Goal: Navigation & Orientation: Find specific page/section

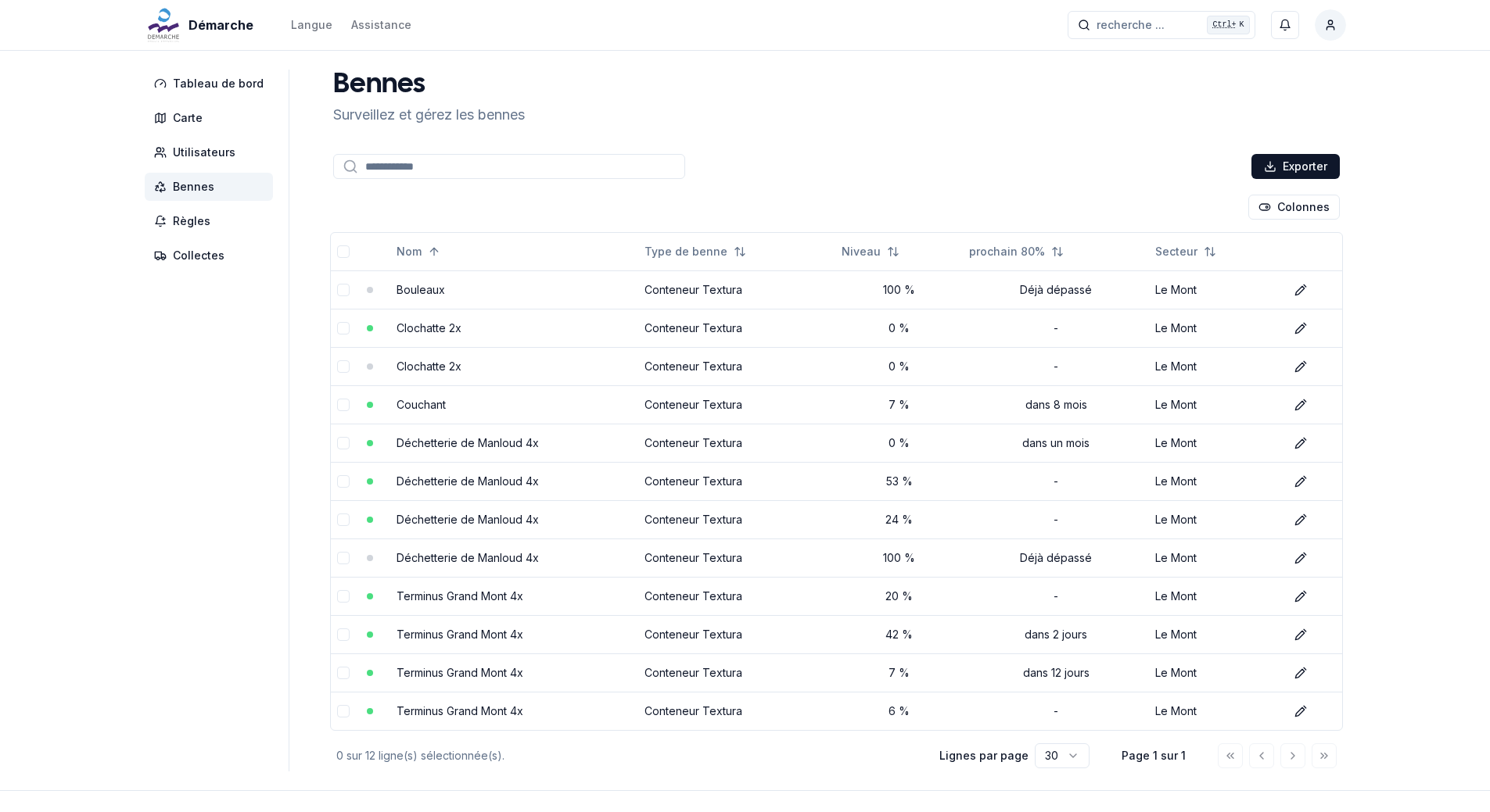
drag, startPoint x: 1494, startPoint y: 358, endPoint x: 983, endPoint y: 119, distance: 564.1
click at [988, 119] on div "Bennes Surveillez et gérez les bennes" at bounding box center [837, 98] width 1019 height 57
click at [497, 628] on link "Terminus Grand Mont 4x" at bounding box center [460, 634] width 127 height 13
click at [460, 592] on link "Terminus Grand Mont 4x" at bounding box center [460, 596] width 127 height 13
click at [441, 672] on link "Terminus Grand Mont 4x" at bounding box center [460, 672] width 127 height 13
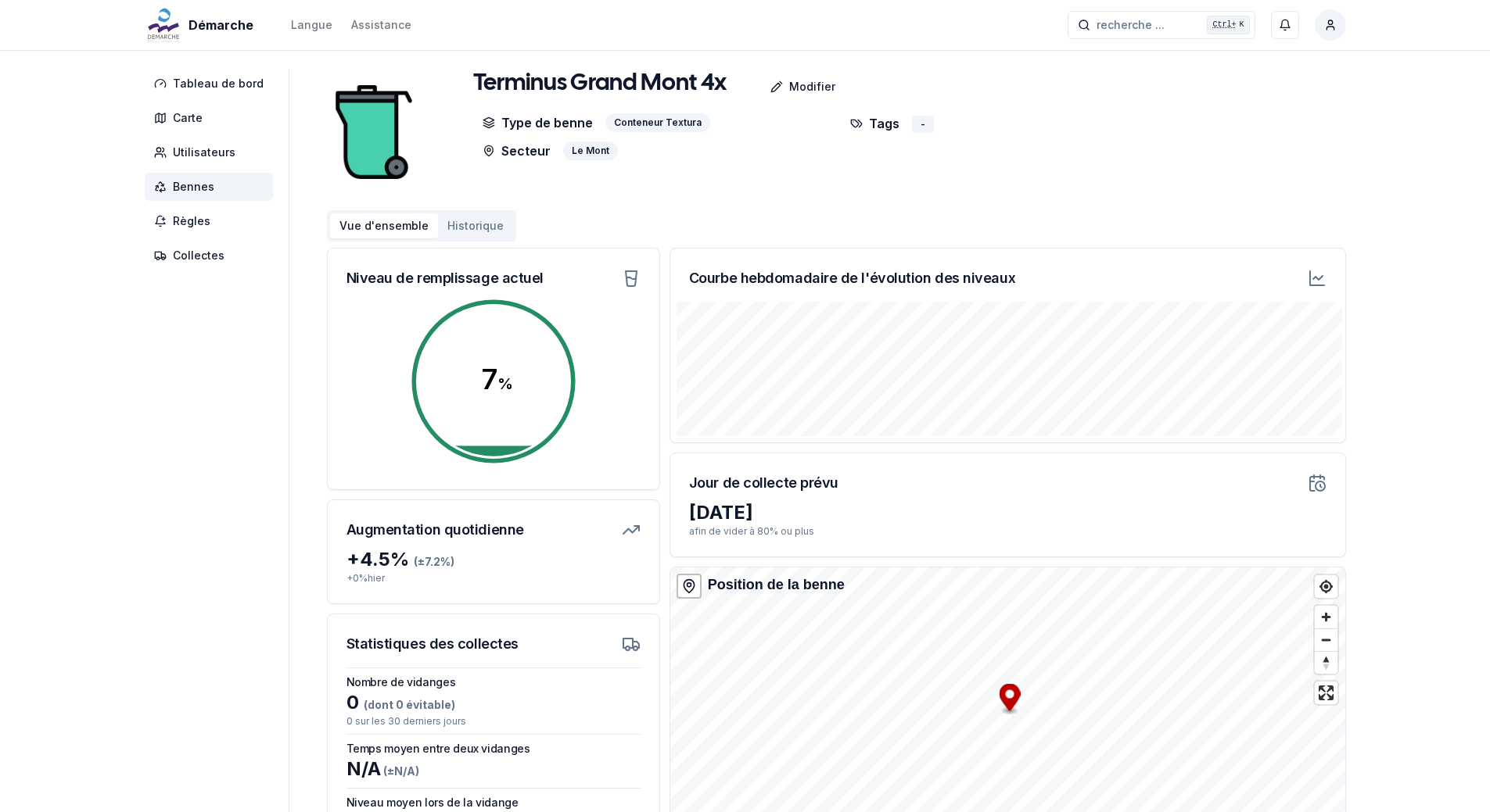
click at [233, 195] on span "Bennes" at bounding box center [208, 186] width 128 height 28
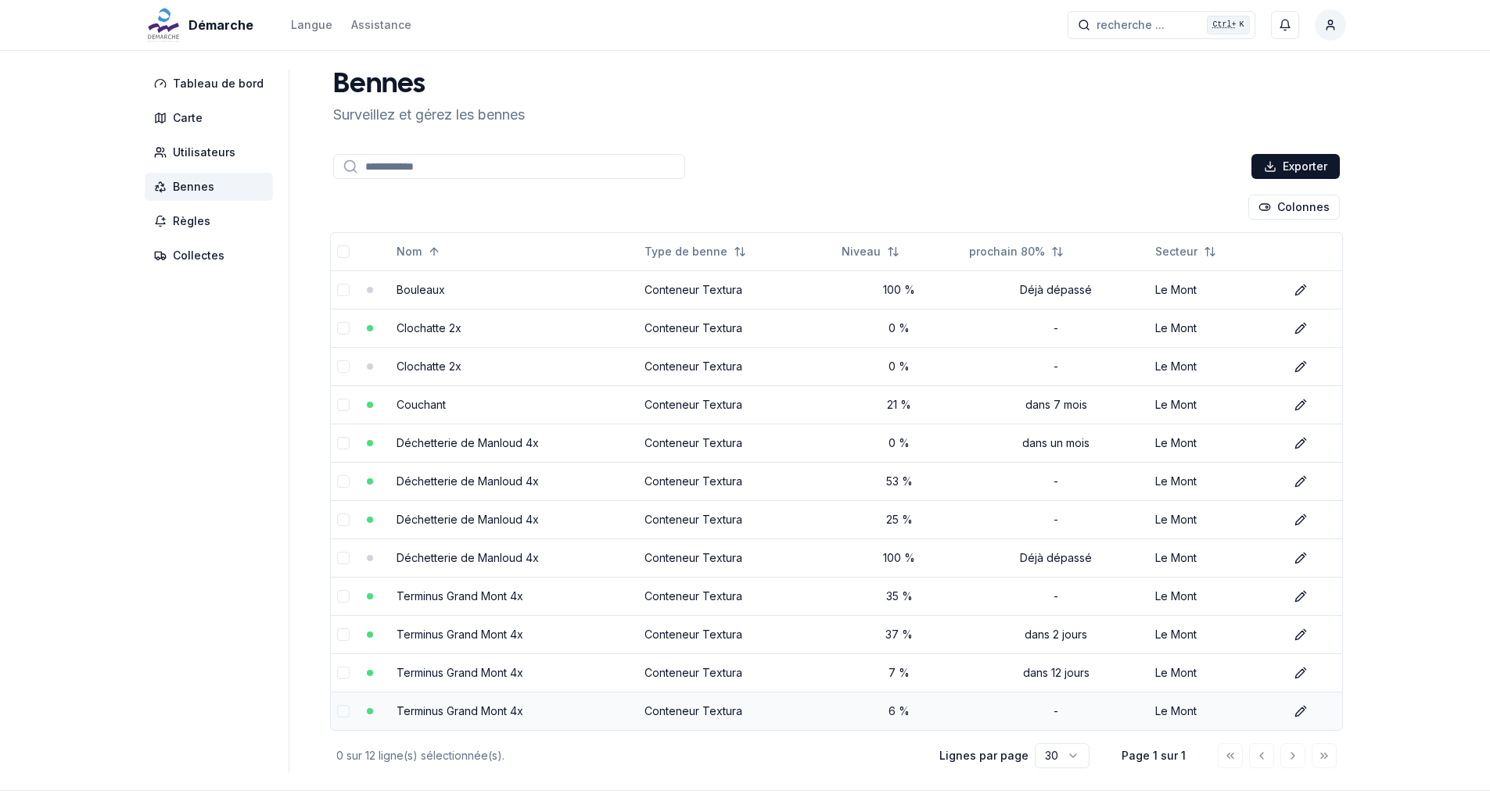
click at [686, 711] on td "Conteneur Textura" at bounding box center [737, 710] width 198 height 38
click at [502, 714] on link "Terminus Grand Mont 4x" at bounding box center [460, 711] width 127 height 13
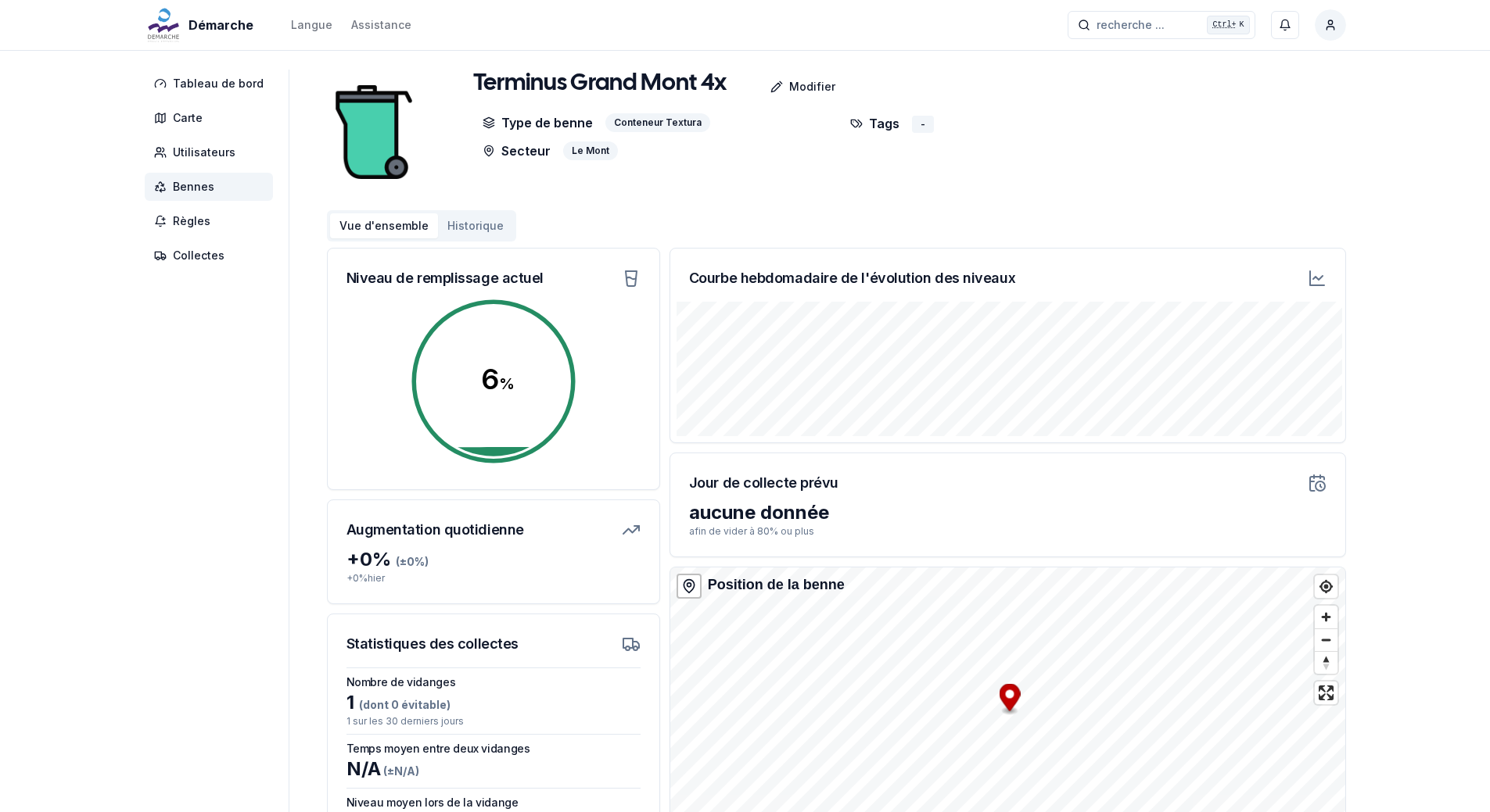
click at [199, 192] on span "Bennes" at bounding box center [193, 186] width 41 height 15
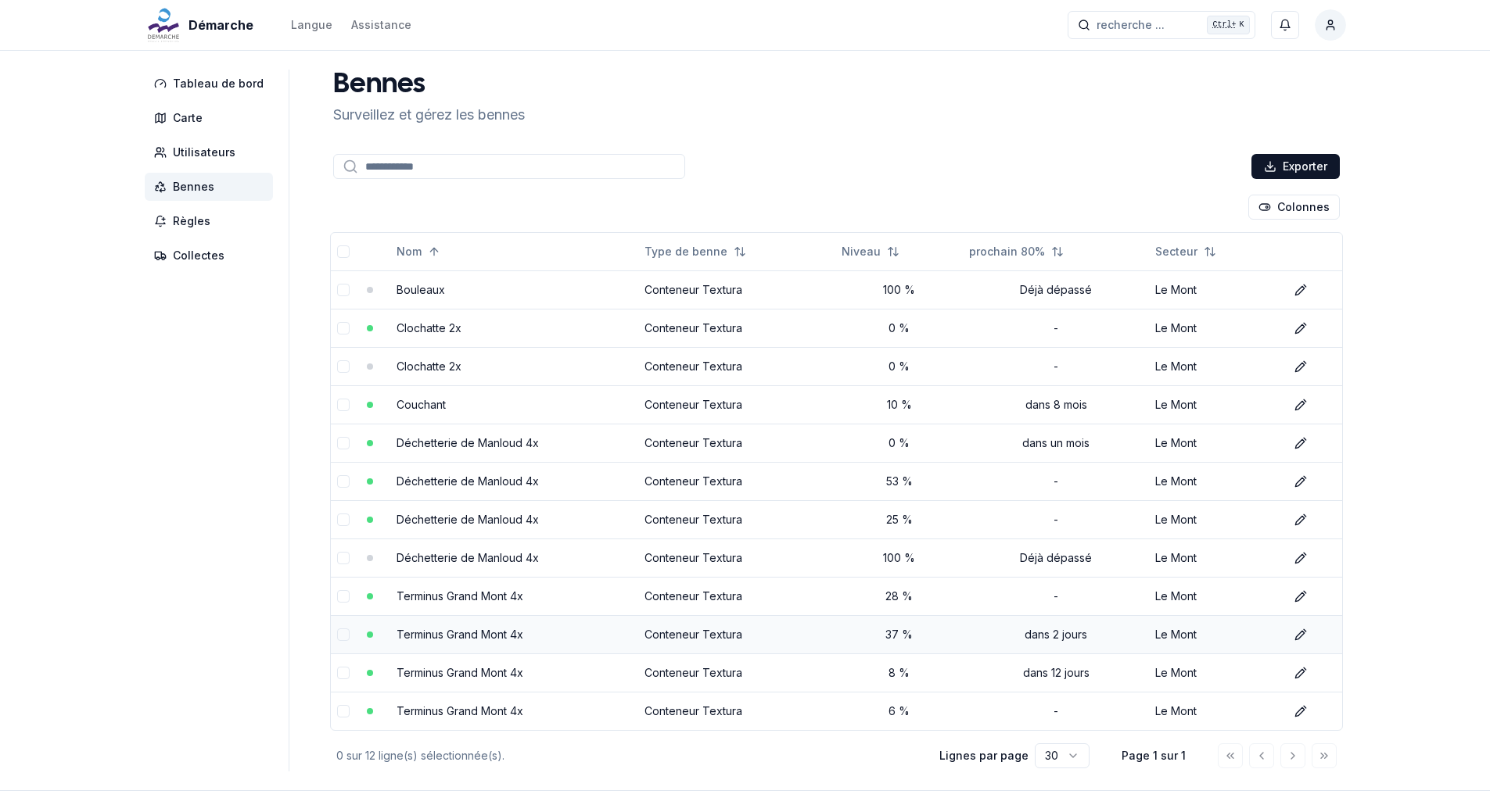
click at [455, 628] on link "Terminus Grand Mont 4x" at bounding box center [460, 634] width 127 height 13
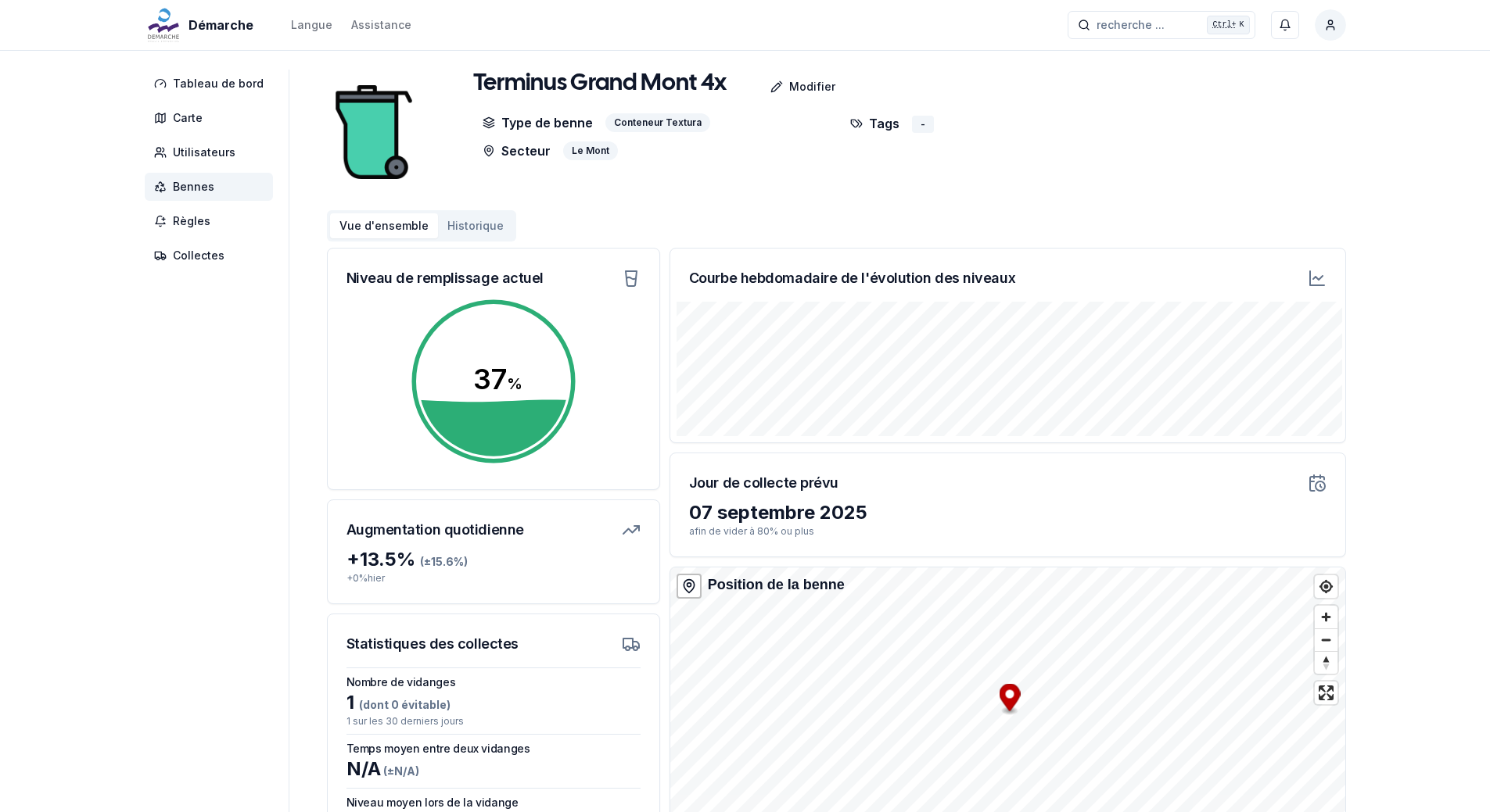
click at [183, 187] on span "Bennes" at bounding box center [193, 186] width 41 height 15
